Goal: Navigation & Orientation: Find specific page/section

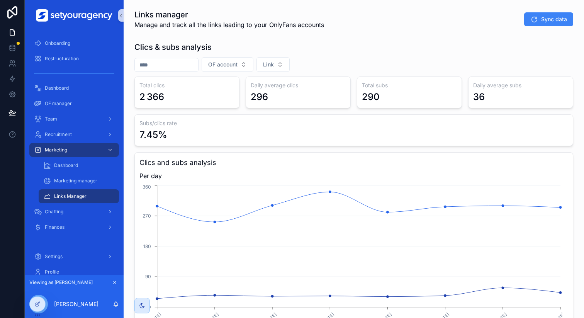
scroll to position [37, 0]
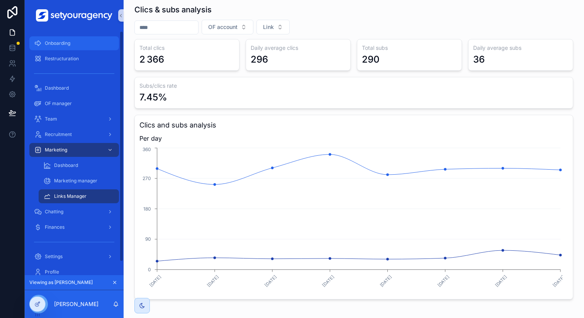
click at [62, 42] on span "Onboarding" at bounding box center [58, 43] width 26 height 6
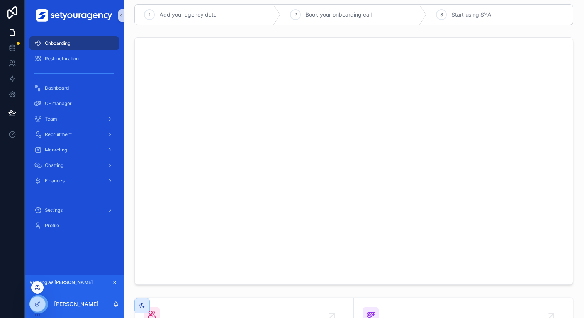
click at [39, 287] on icon at bounding box center [39, 286] width 1 height 2
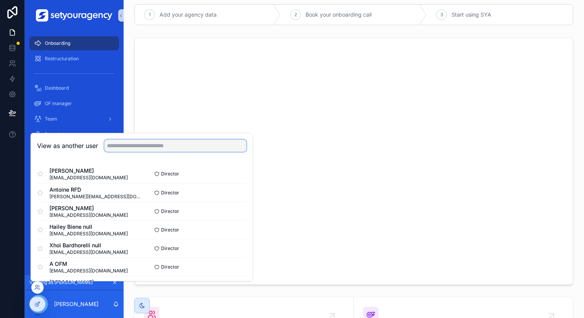
click at [170, 146] on input "text" at bounding box center [175, 145] width 142 height 12
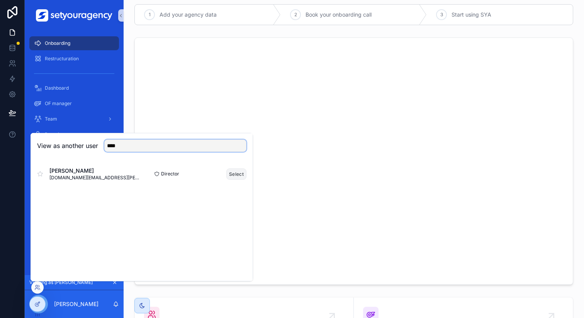
type input "****"
click at [232, 169] on button "Select" at bounding box center [236, 173] width 20 height 11
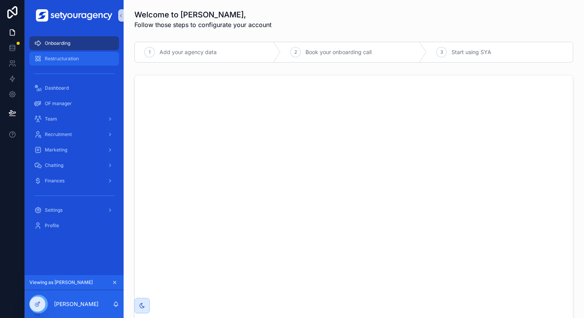
click at [83, 61] on div "Restructuration" at bounding box center [74, 59] width 80 height 12
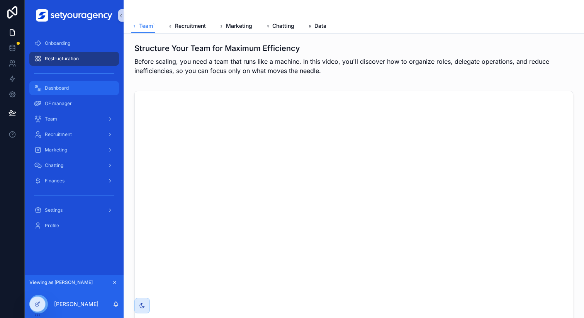
click at [87, 87] on div "Dashboard" at bounding box center [74, 88] width 80 height 12
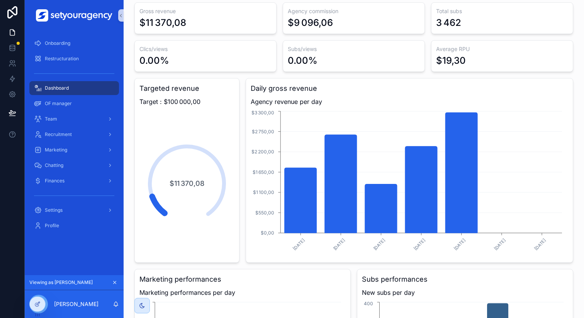
scroll to position [7, 0]
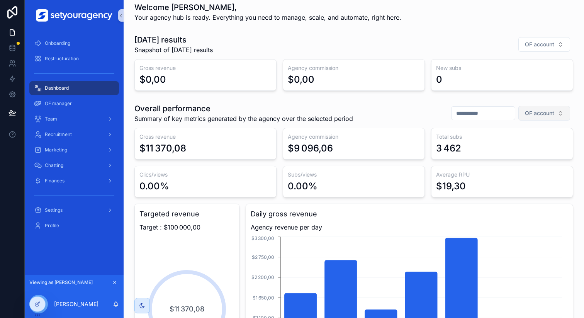
click at [550, 114] on button "OF account" at bounding box center [545, 113] width 52 height 15
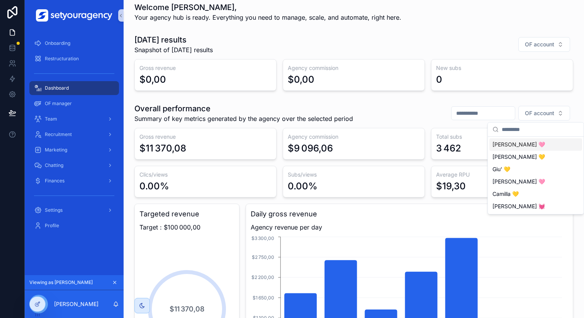
click at [392, 114] on div "Overall performance Summary of key metrics generated by the agency over the sel…" at bounding box center [353, 113] width 439 height 20
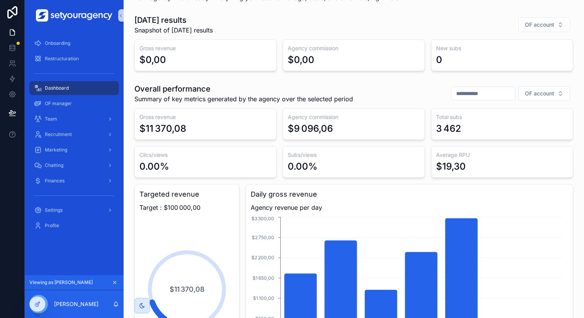
scroll to position [0, 0]
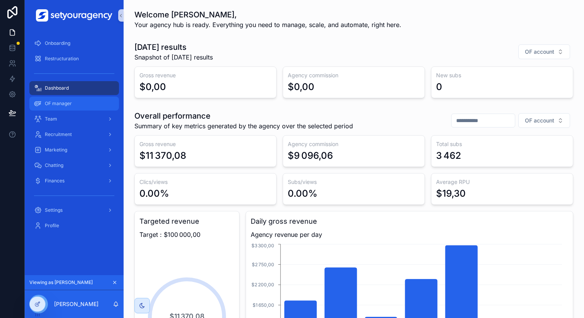
click at [77, 106] on div "OF manager" at bounding box center [74, 103] width 80 height 12
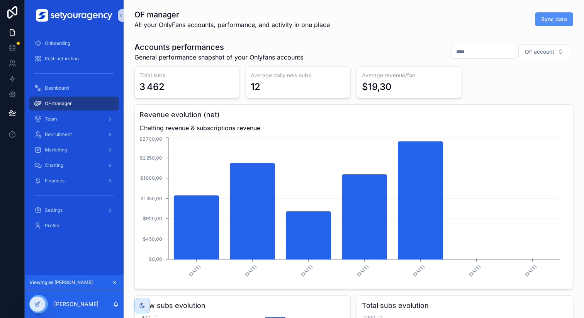
click at [548, 20] on span "Sync data" at bounding box center [554, 19] width 26 height 8
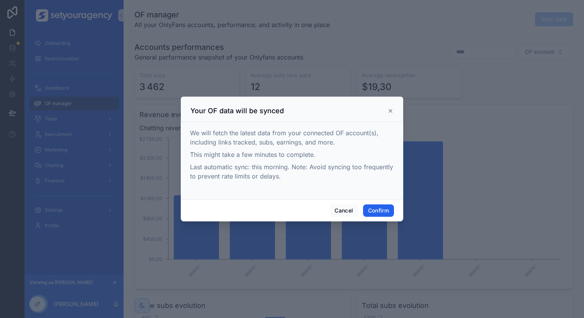
click at [382, 211] on button "Confirm" at bounding box center [378, 210] width 31 height 12
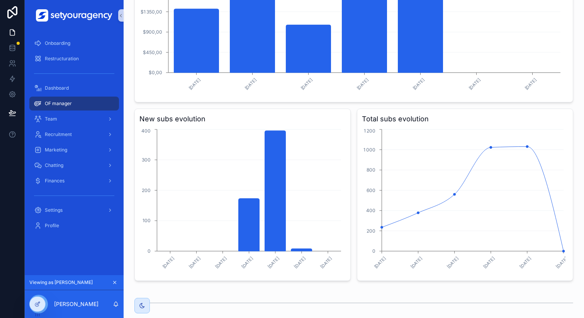
scroll to position [226, 0]
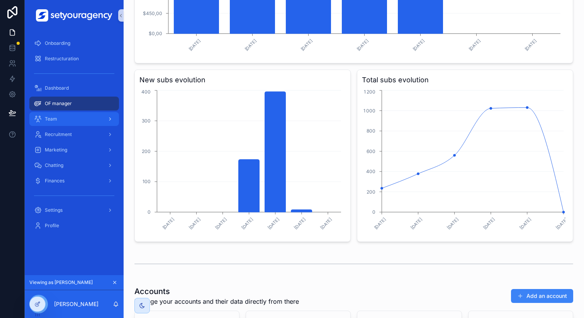
click at [105, 124] on div "scrollable content" at bounding box center [109, 119] width 10 height 12
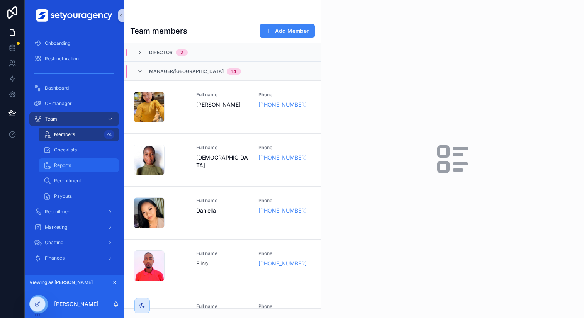
click at [96, 164] on div "Reports" at bounding box center [78, 165] width 71 height 12
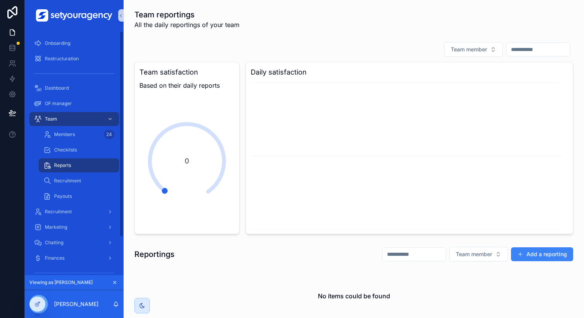
scroll to position [72, 0]
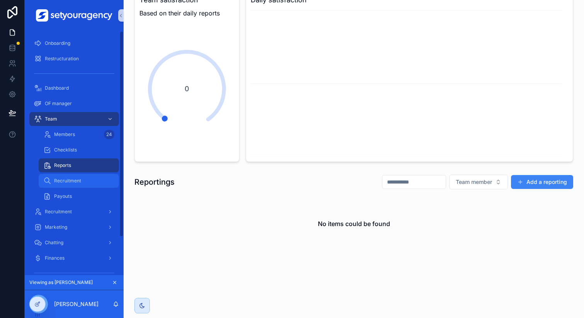
click at [80, 180] on span "Recruitment" at bounding box center [67, 181] width 27 height 6
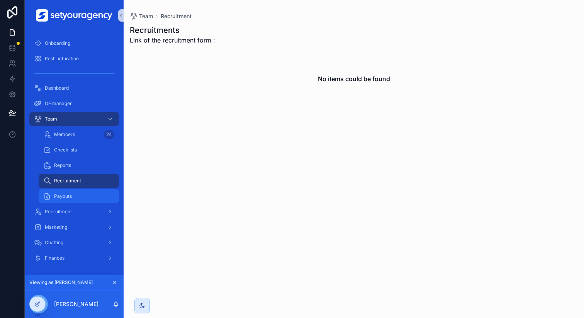
click at [80, 194] on div "Payouts" at bounding box center [78, 196] width 71 height 12
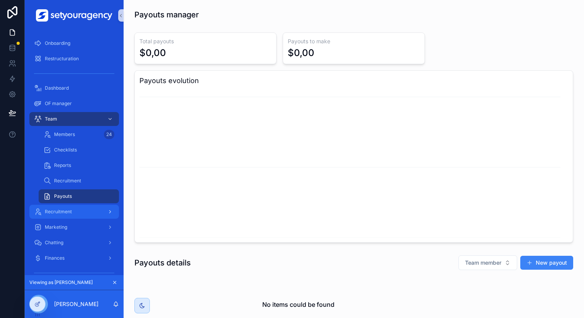
click at [79, 211] on div "Recruitment" at bounding box center [74, 212] width 80 height 12
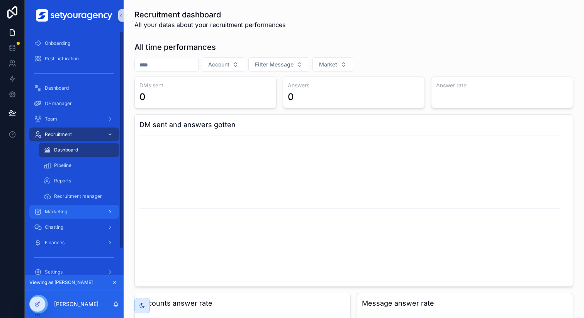
click at [85, 211] on div "Marketing" at bounding box center [74, 212] width 80 height 12
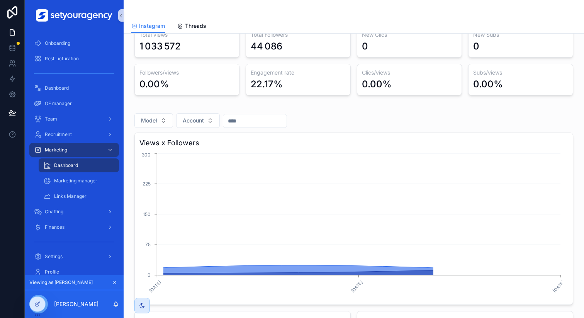
scroll to position [81, 0]
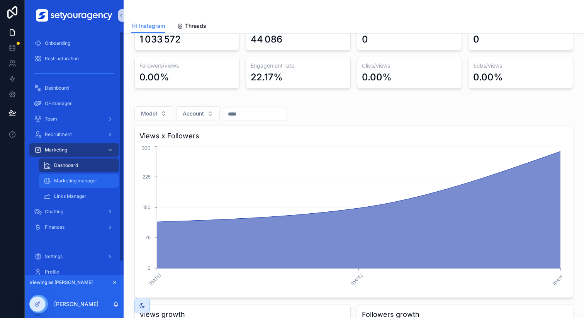
click at [102, 183] on div "Marketing manager" at bounding box center [78, 181] width 71 height 12
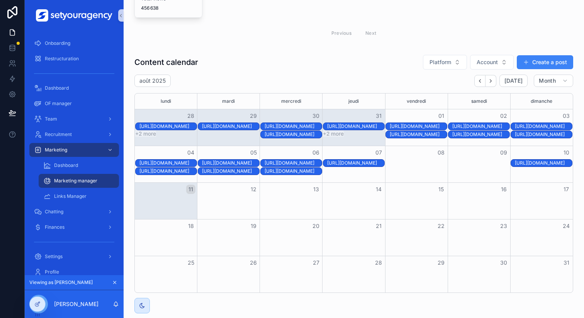
scroll to position [206, 0]
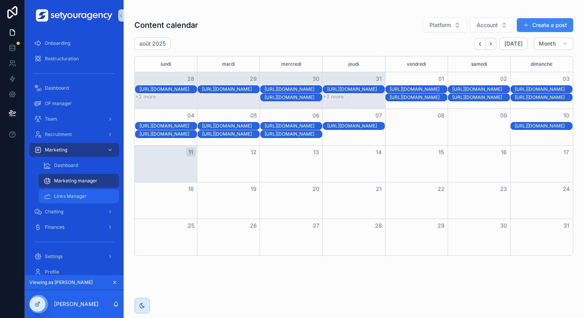
click at [89, 192] on div "Links Manager" at bounding box center [78, 196] width 71 height 12
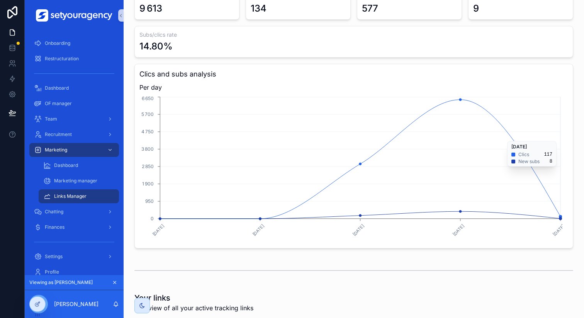
scroll to position [85, 0]
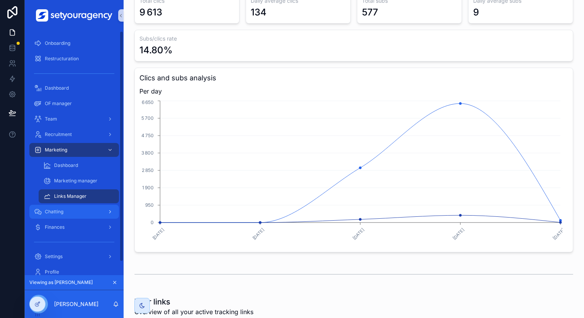
click at [88, 213] on div "Chatting" at bounding box center [74, 212] width 80 height 12
